Goal: Information Seeking & Learning: Learn about a topic

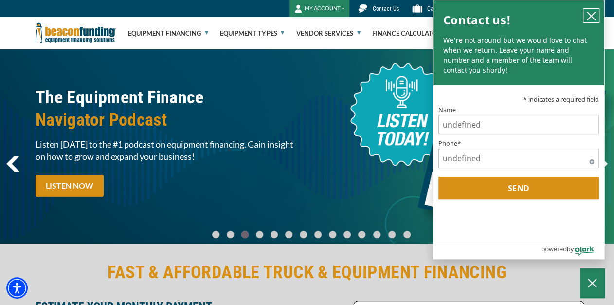
click at [594, 15] on icon "close chatbox" at bounding box center [591, 16] width 10 height 10
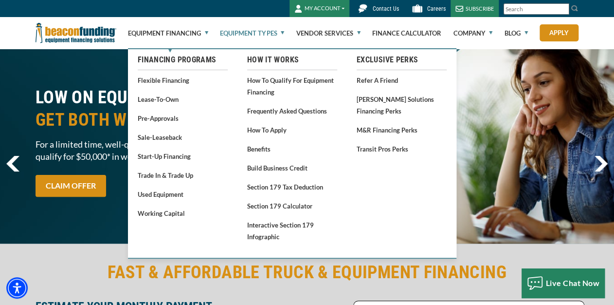
click at [282, 33] on link "Equipment Types" at bounding box center [252, 33] width 64 height 31
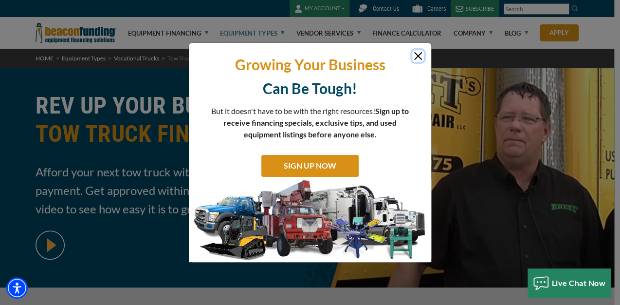
click at [419, 53] on button "Close" at bounding box center [418, 56] width 12 height 12
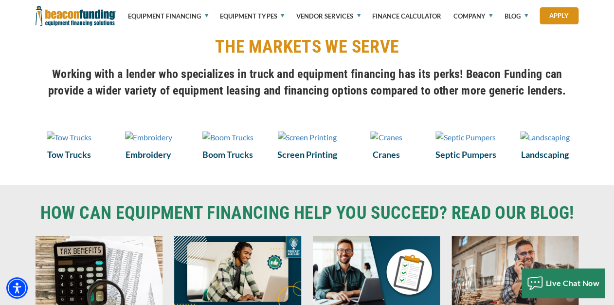
scroll to position [701, 0]
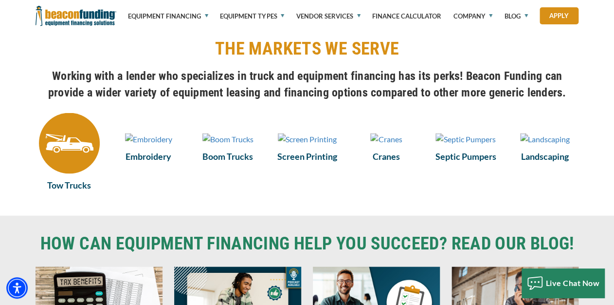
click at [54, 164] on img at bounding box center [69, 142] width 61 height 61
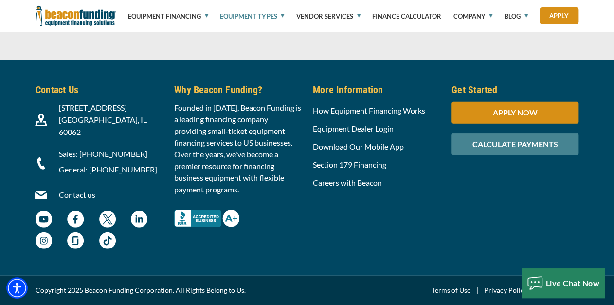
scroll to position [4084, 0]
